Goal: Navigation & Orientation: Find specific page/section

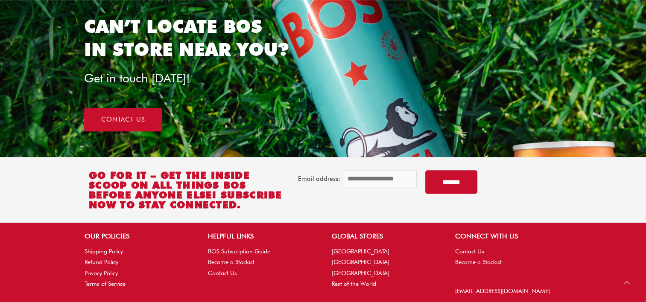
scroll to position [696, 0]
